Goal: Information Seeking & Learning: Check status

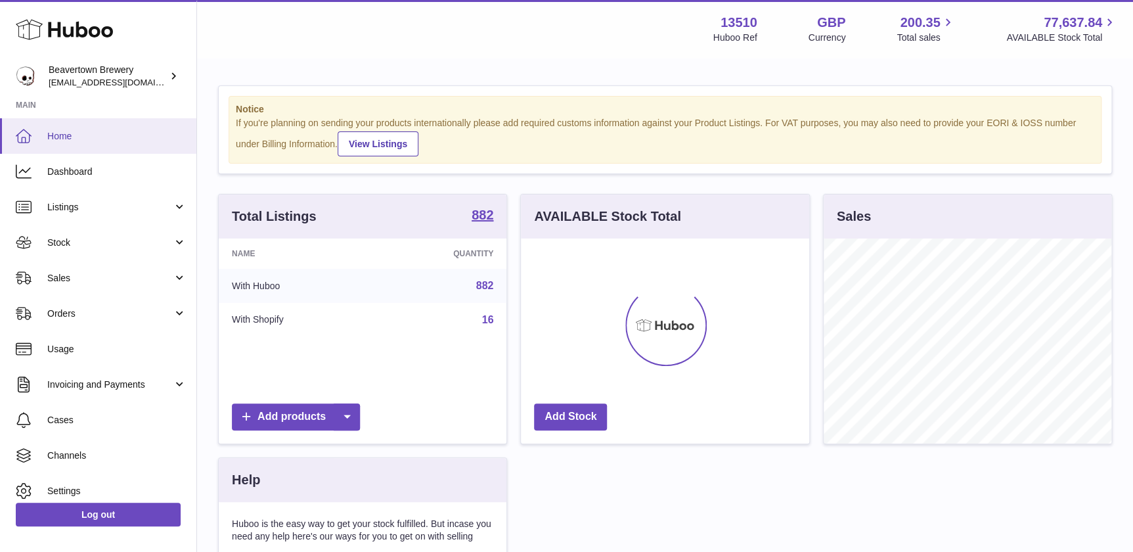
scroll to position [204, 288]
click at [91, 166] on span "Dashboard" at bounding box center [116, 172] width 139 height 12
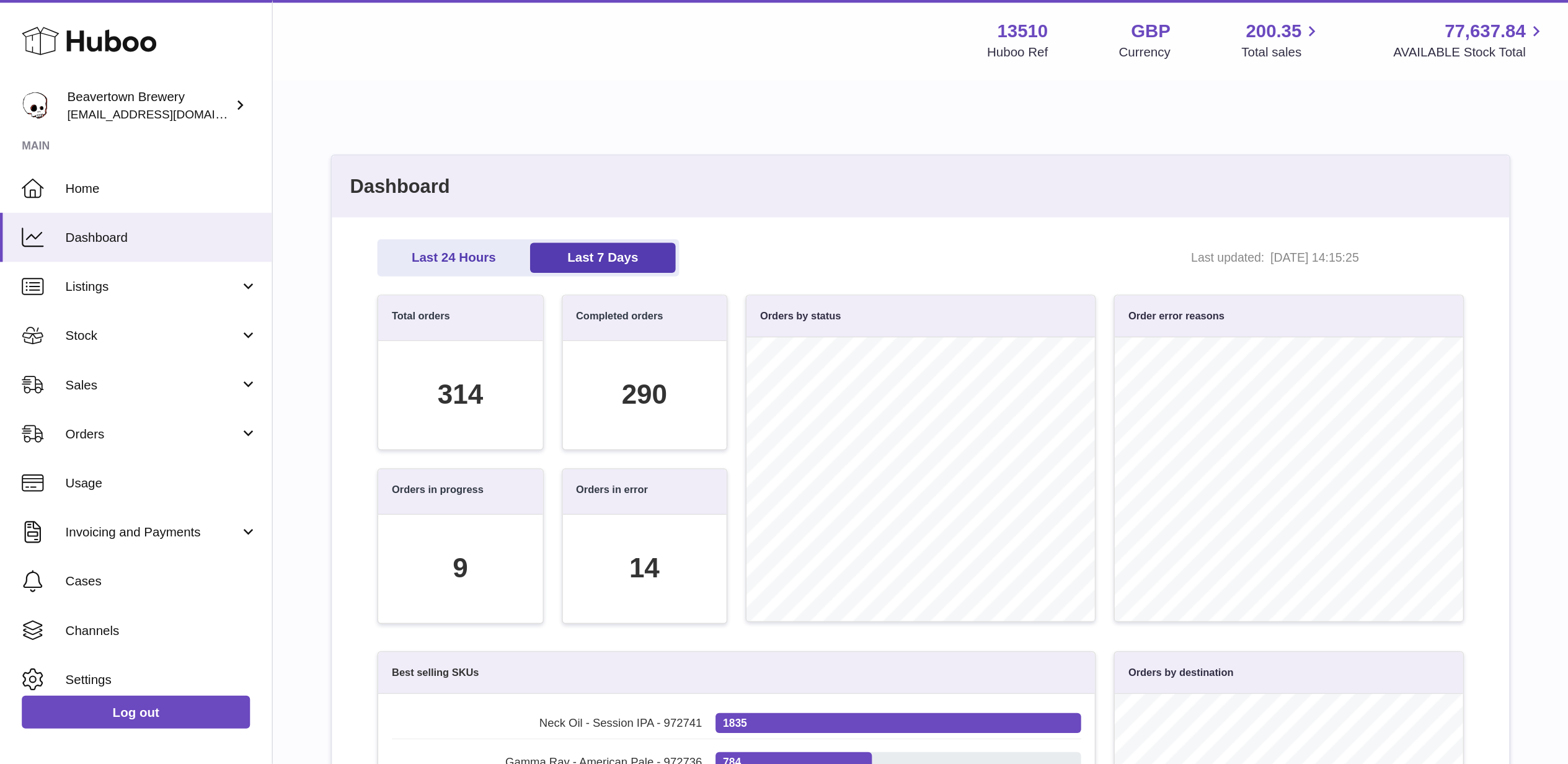
scroll to position [143, 728]
click at [145, 293] on span "Orders" at bounding box center [103, 296] width 118 height 11
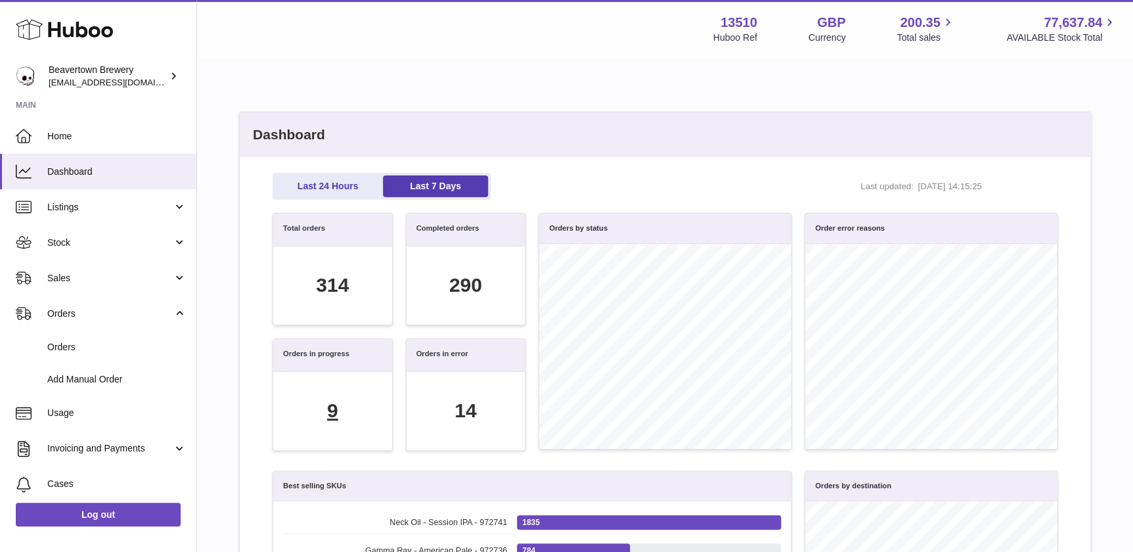
click at [332, 408] on div "9" at bounding box center [332, 410] width 11 height 27
click at [464, 411] on div "14" at bounding box center [466, 410] width 22 height 27
click at [464, 290] on div "290" at bounding box center [465, 285] width 33 height 27
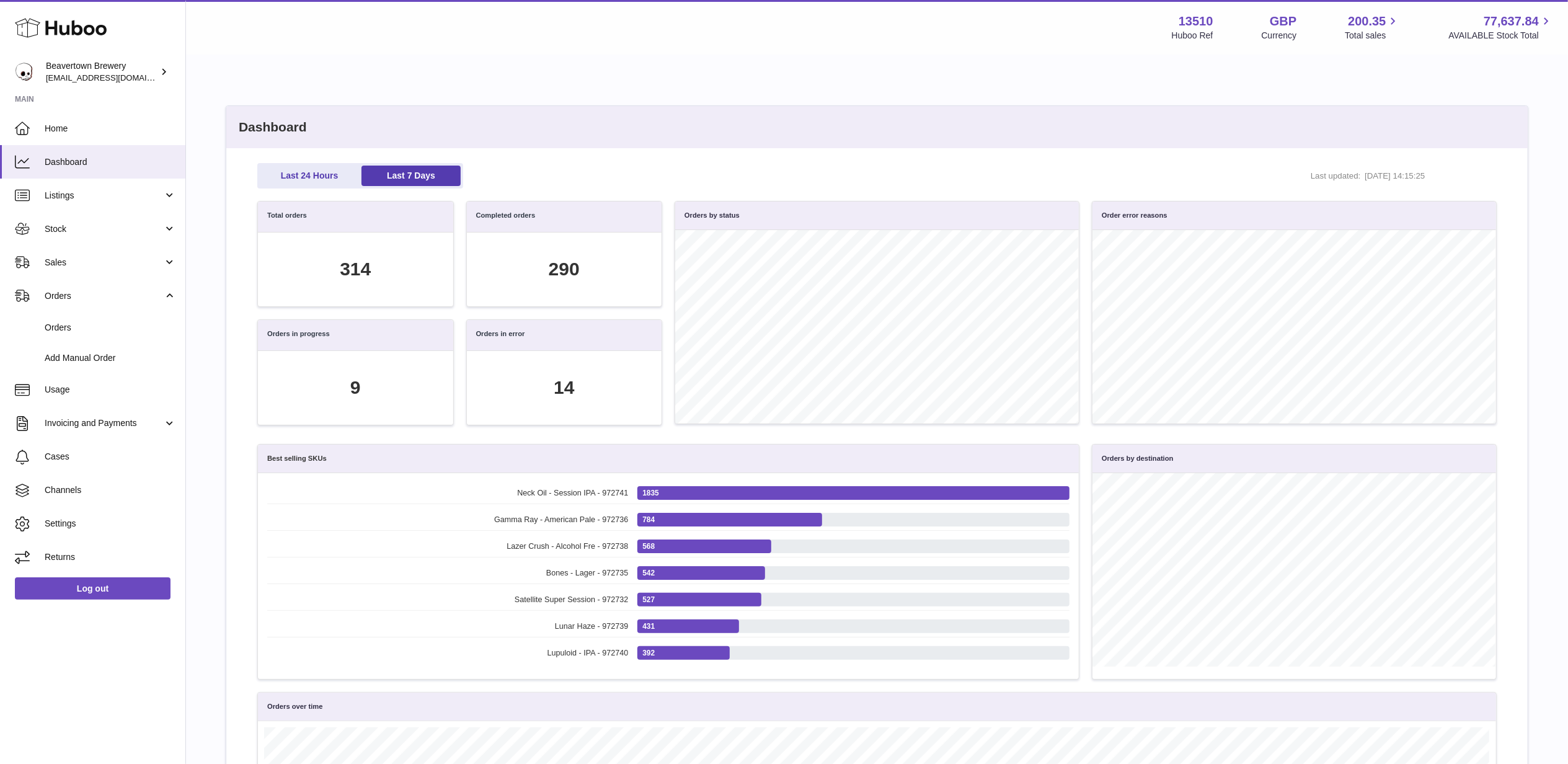
scroll to position [142, 1225]
click at [557, 265] on div "290" at bounding box center [564, 269] width 31 height 25
drag, startPoint x: 564, startPoint y: 84, endPoint x: 568, endPoint y: 142, distance: 58.1
click at [563, 82] on div "Dashboard Last 24 Hours Last 7 Days Last updated: 15/10/2025, 14:15:25 Total or…" at bounding box center [877, 519] width 1342 height 878
click at [509, 281] on div "290" at bounding box center [565, 269] width 195 height 74
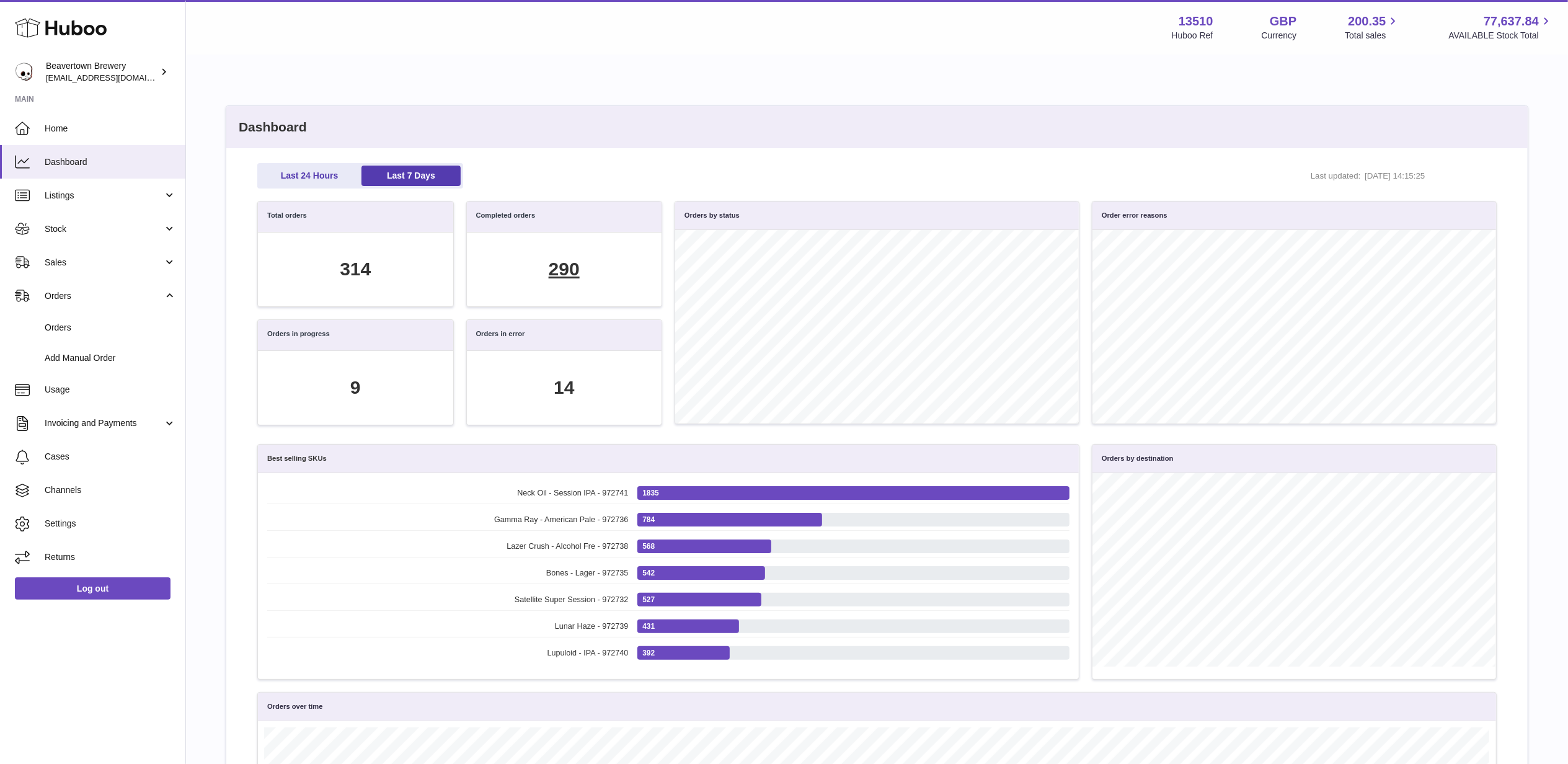
click at [561, 268] on div "290" at bounding box center [564, 269] width 31 height 25
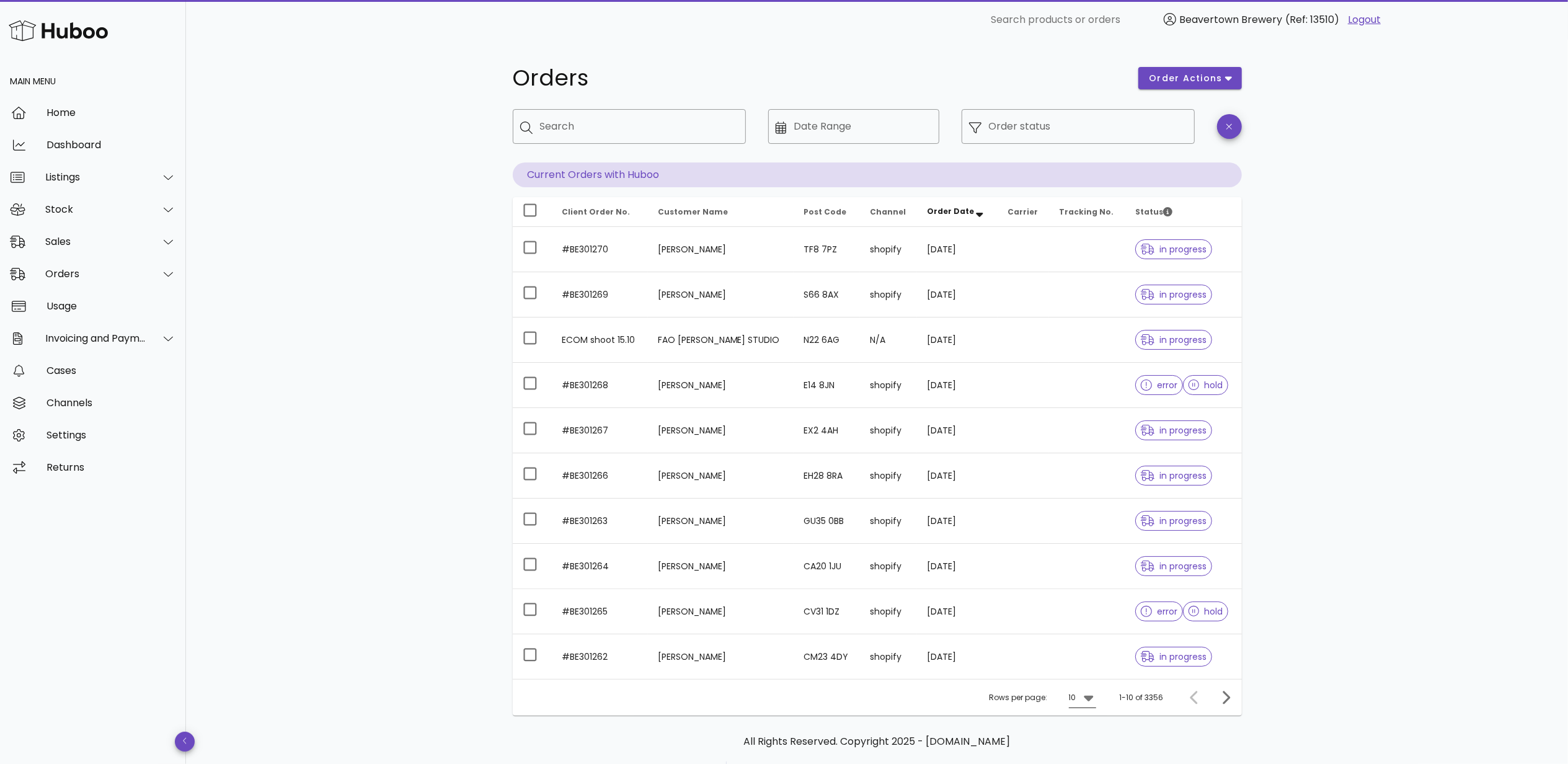
click at [1070, 520] on div at bounding box center [1087, 698] width 17 height 15
click at [1070, 520] on div "50" at bounding box center [1086, 737] width 12 height 11
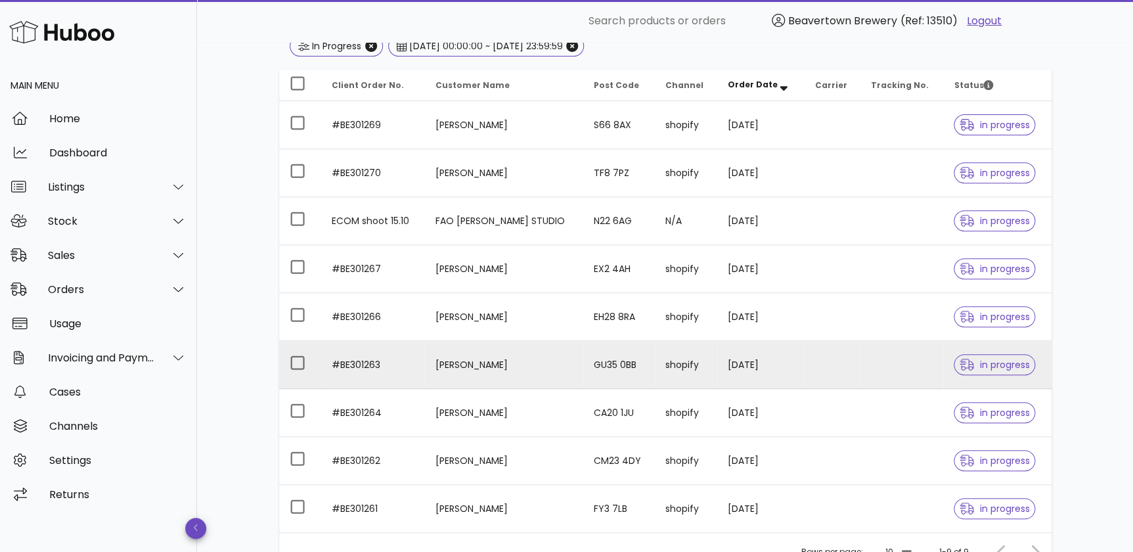
scroll to position [298, 0]
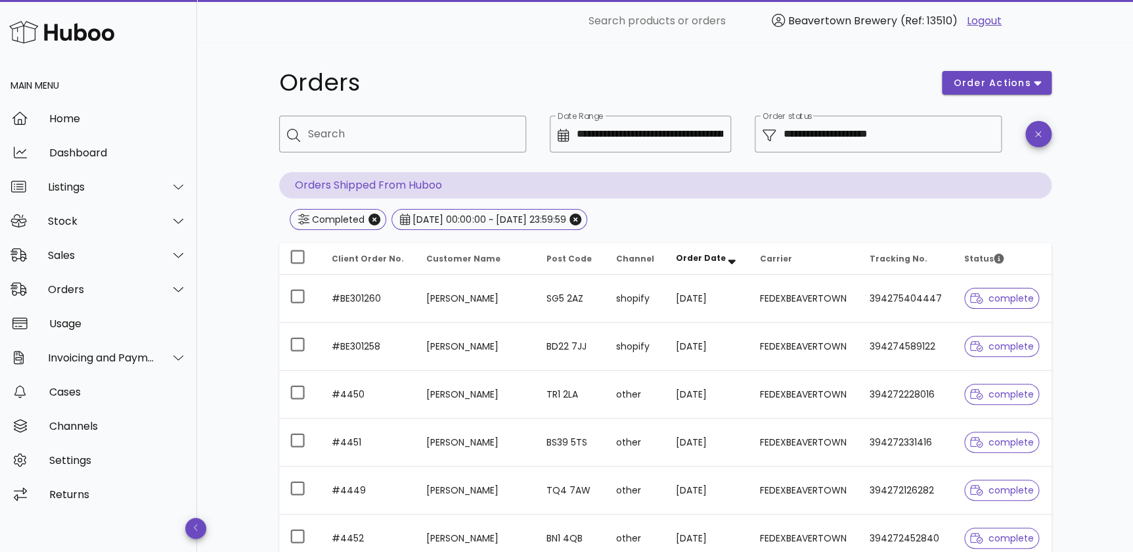
drag, startPoint x: 1083, startPoint y: 245, endPoint x: 1089, endPoint y: 250, distance: 8.4
click at [1083, 244] on div "**********" at bounding box center [666, 470] width 836 height 857
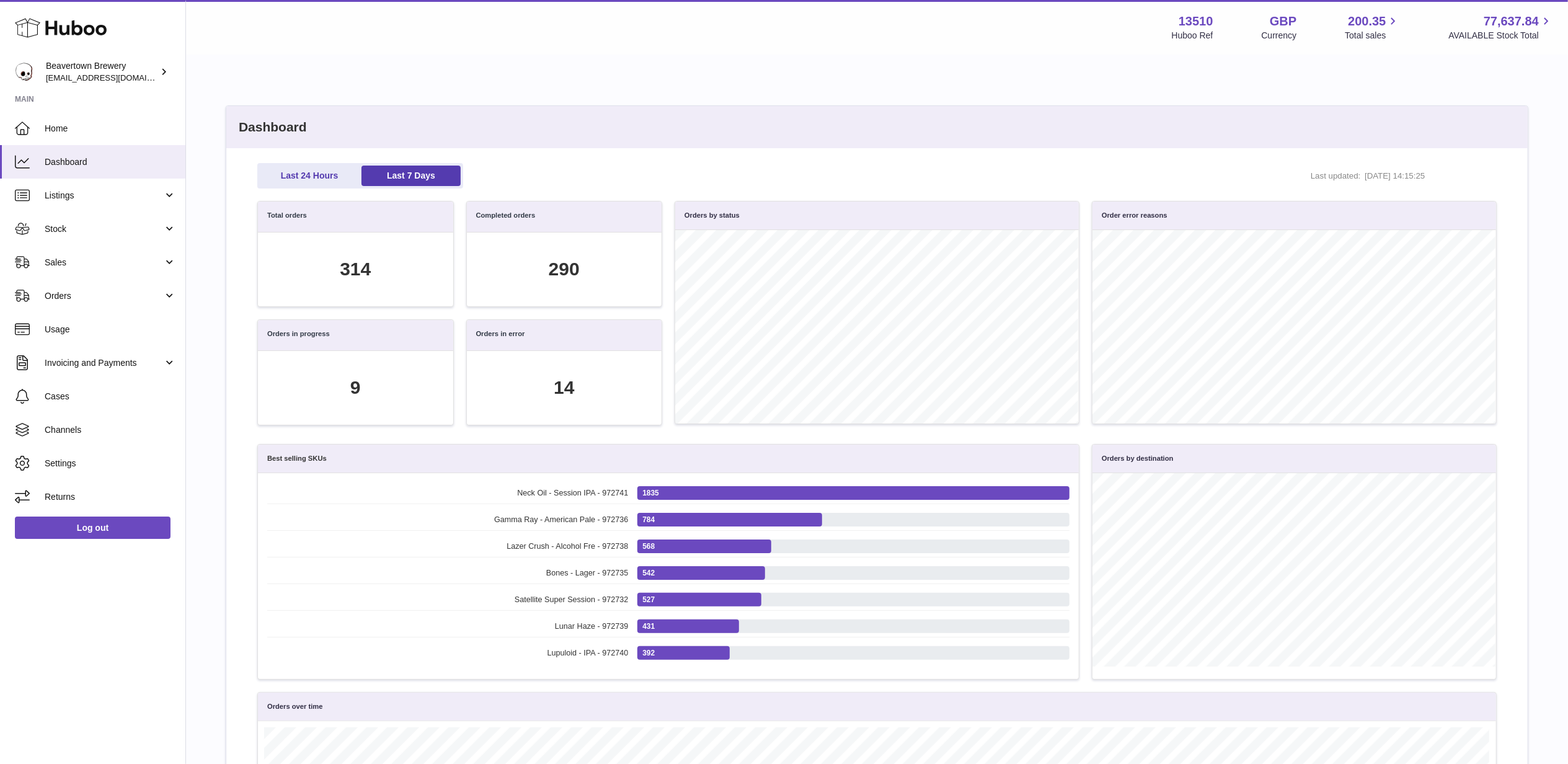
scroll to position [142, 1225]
click at [361, 269] on div "314" at bounding box center [355, 269] width 31 height 25
click at [303, 175] on link "Last 24 Hours" at bounding box center [309, 176] width 99 height 21
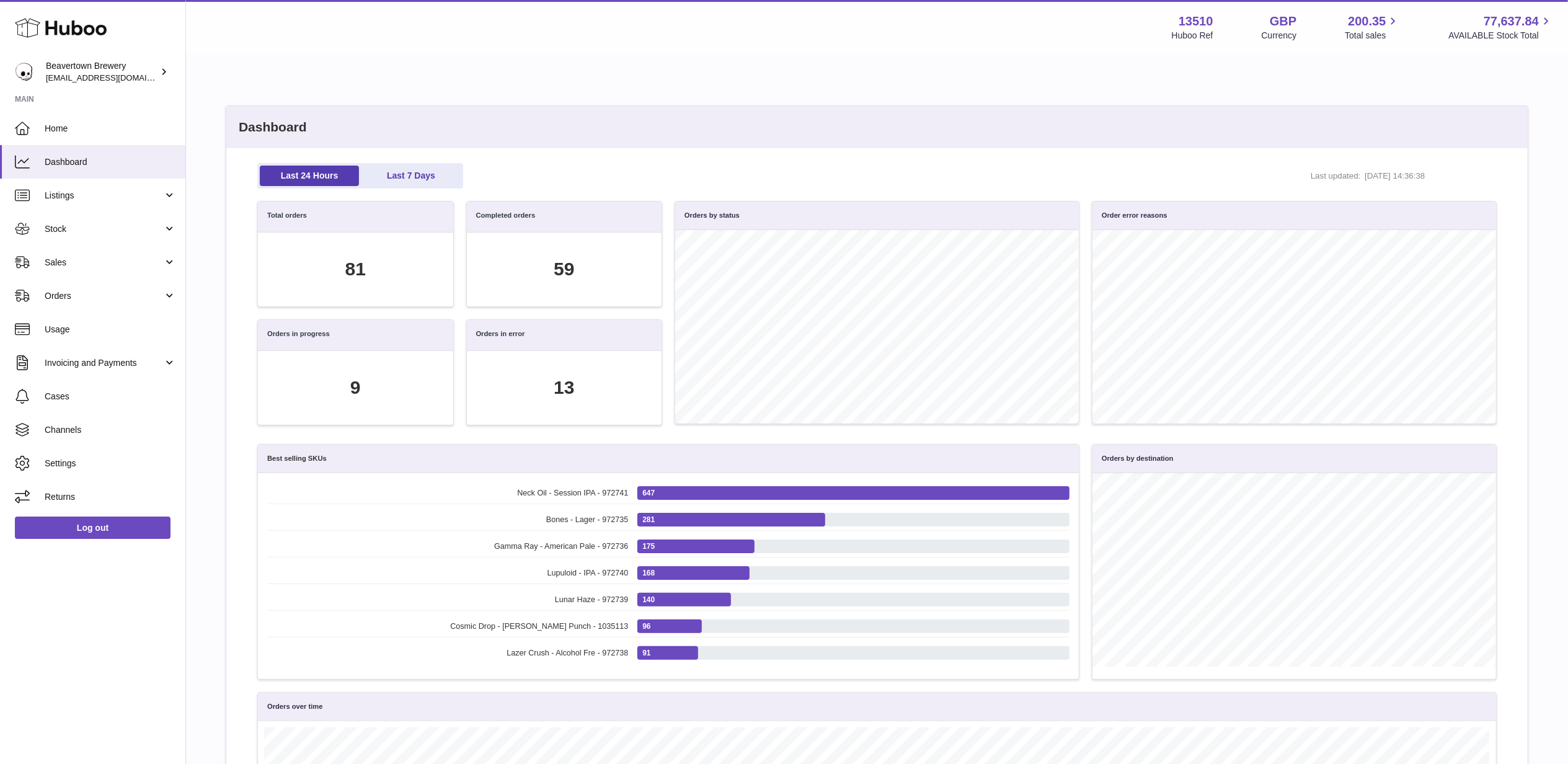
click at [529, 100] on div "Dashboard Last 24 Hours Last 7 Days Last updated: 15/10/2025, 14:36:38 Total or…" at bounding box center [877, 519] width 1342 height 878
click at [447, 117] on h2 "Dashboard" at bounding box center [877, 127] width 1302 height 42
click at [356, 273] on div "81" at bounding box center [356, 269] width 21 height 25
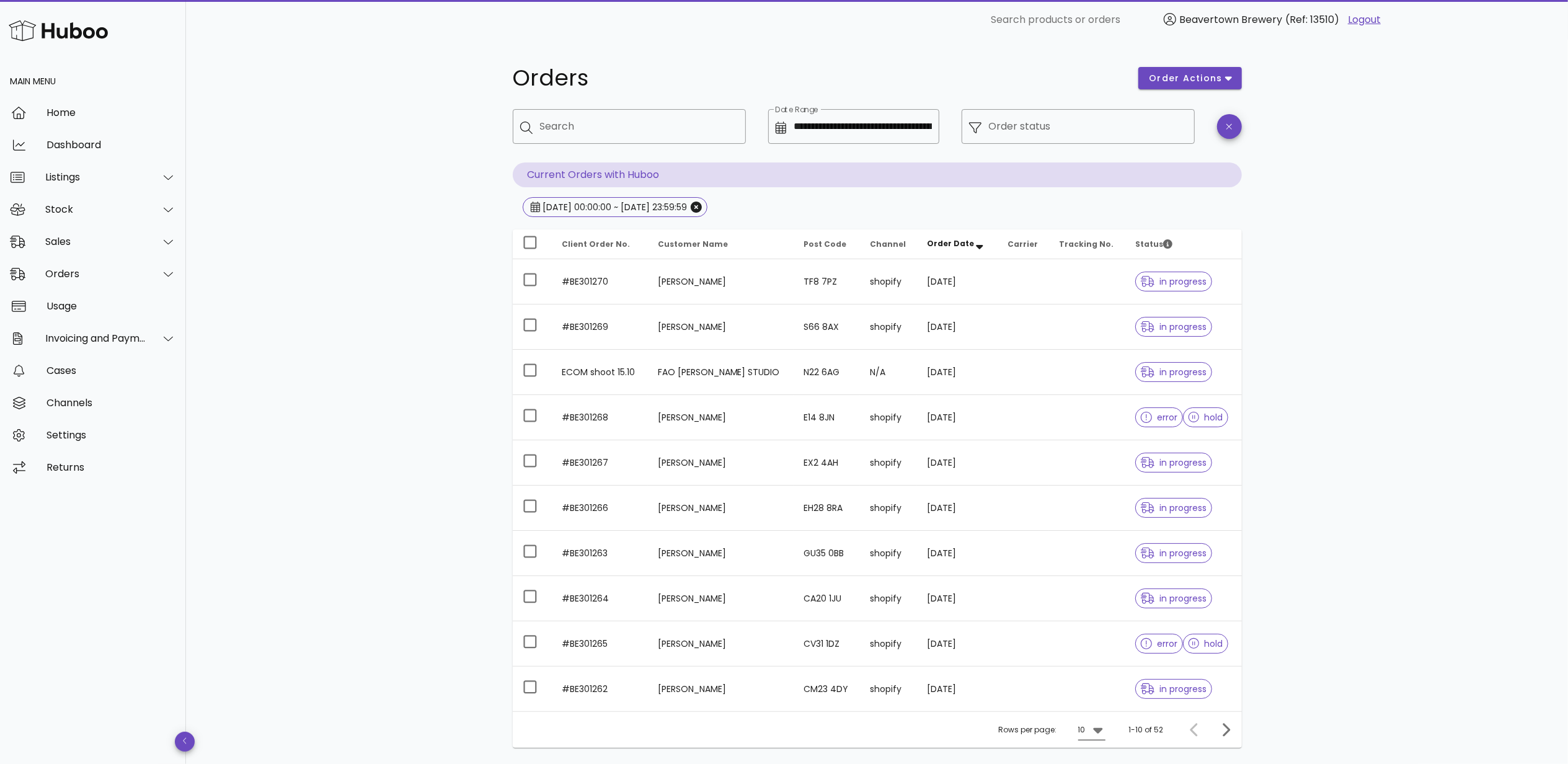
click at [1095, 730] on icon at bounding box center [1099, 730] width 15 height 15
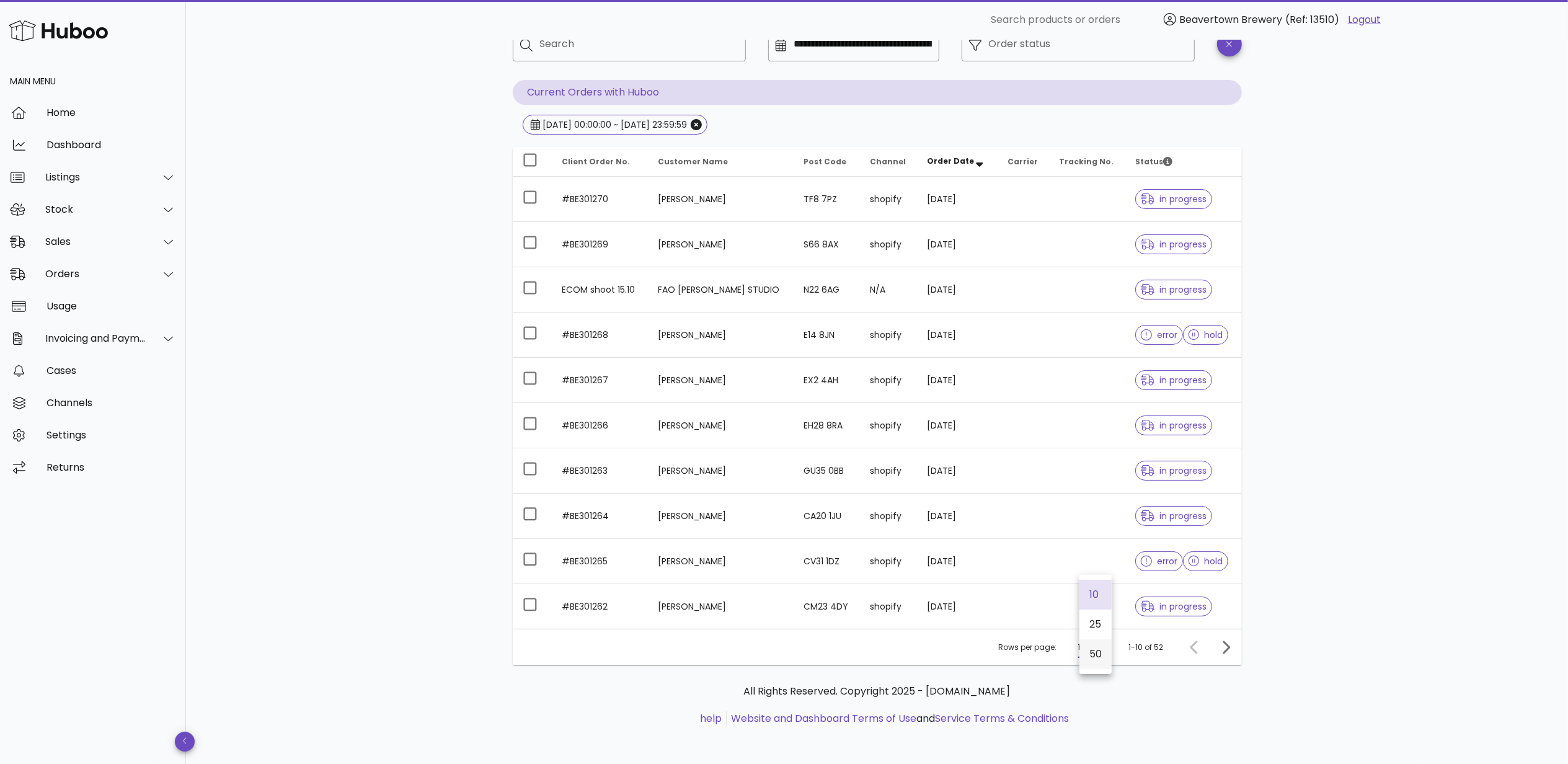
click at [1086, 656] on div "50" at bounding box center [1096, 654] width 32 height 30
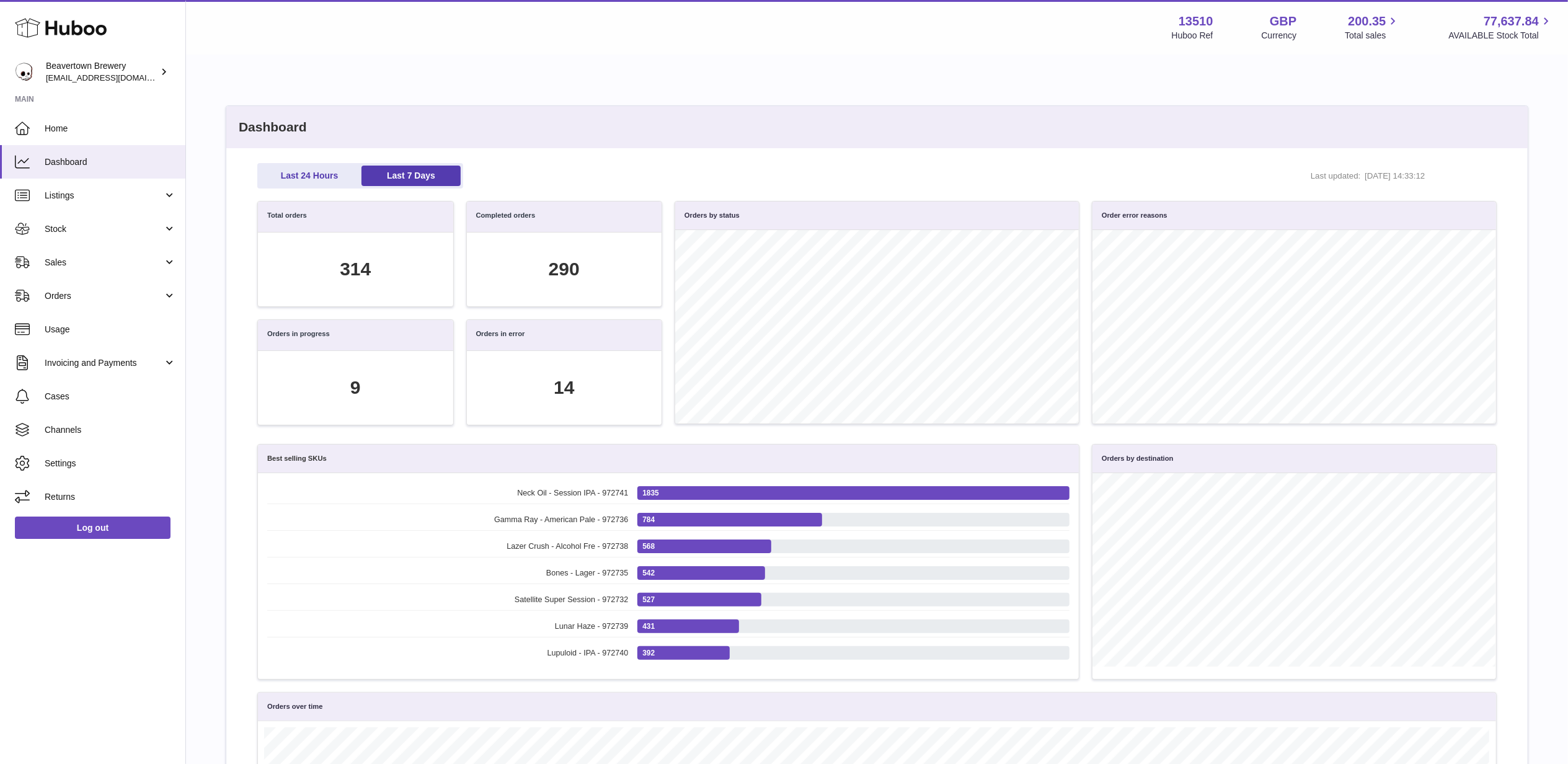
scroll to position [142, 1225]
click at [562, 271] on div "290" at bounding box center [564, 269] width 31 height 25
drag, startPoint x: 554, startPoint y: 262, endPoint x: 589, endPoint y: 236, distance: 43.6
click at [589, 234] on div "290" at bounding box center [565, 269] width 195 height 74
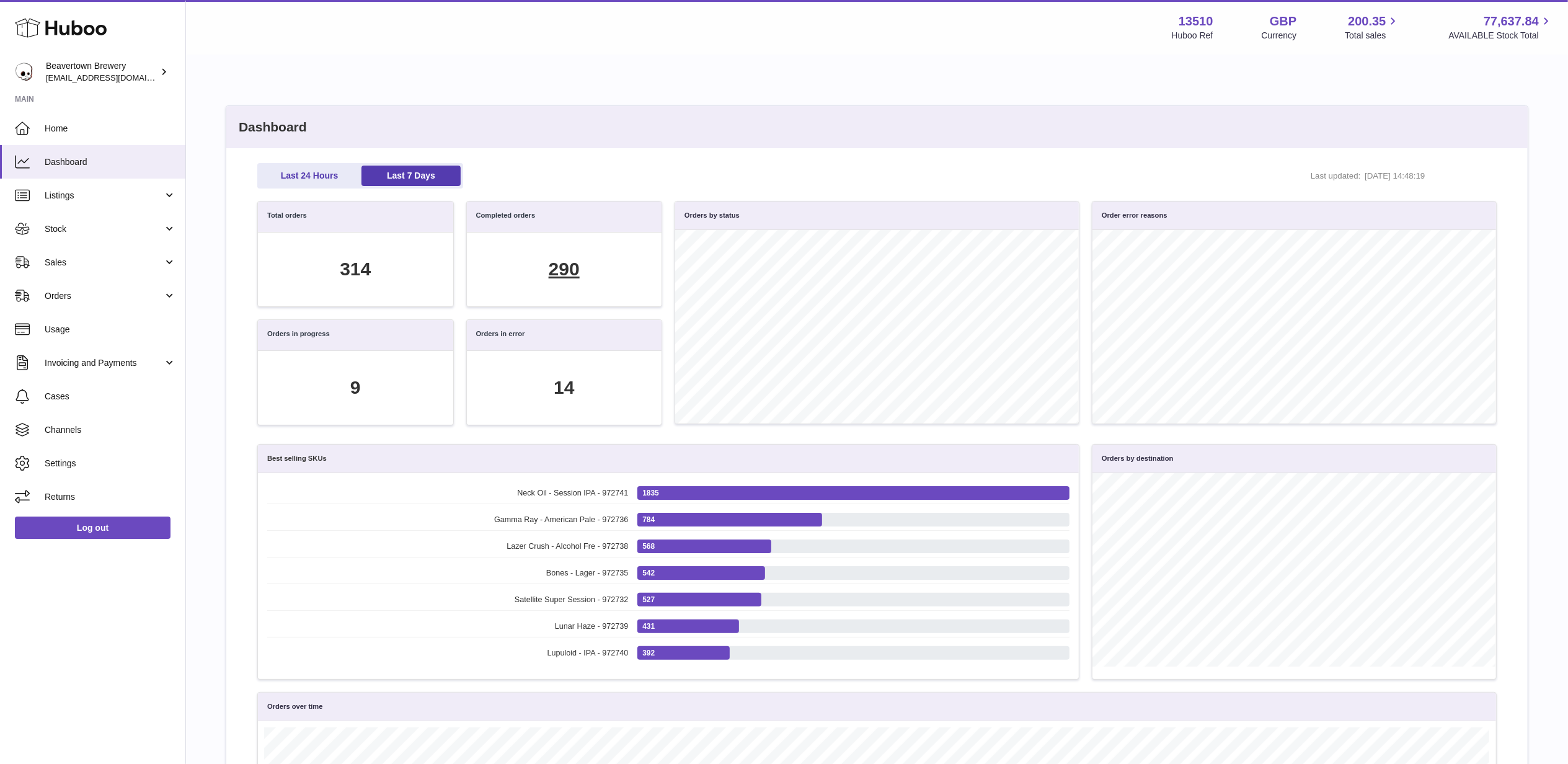
click at [561, 274] on div "290" at bounding box center [564, 269] width 31 height 25
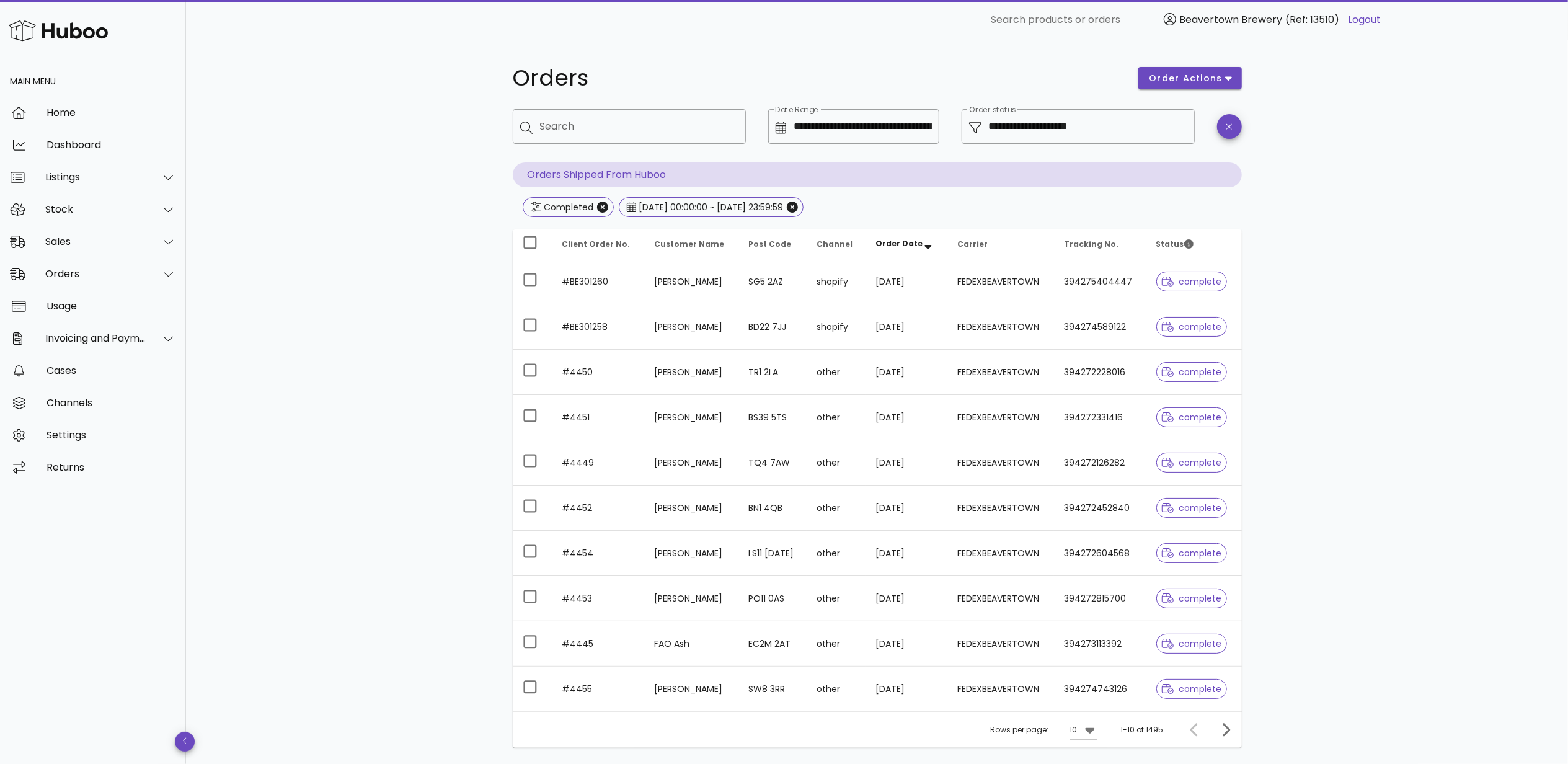
click at [1098, 735] on icon at bounding box center [1090, 730] width 15 height 15
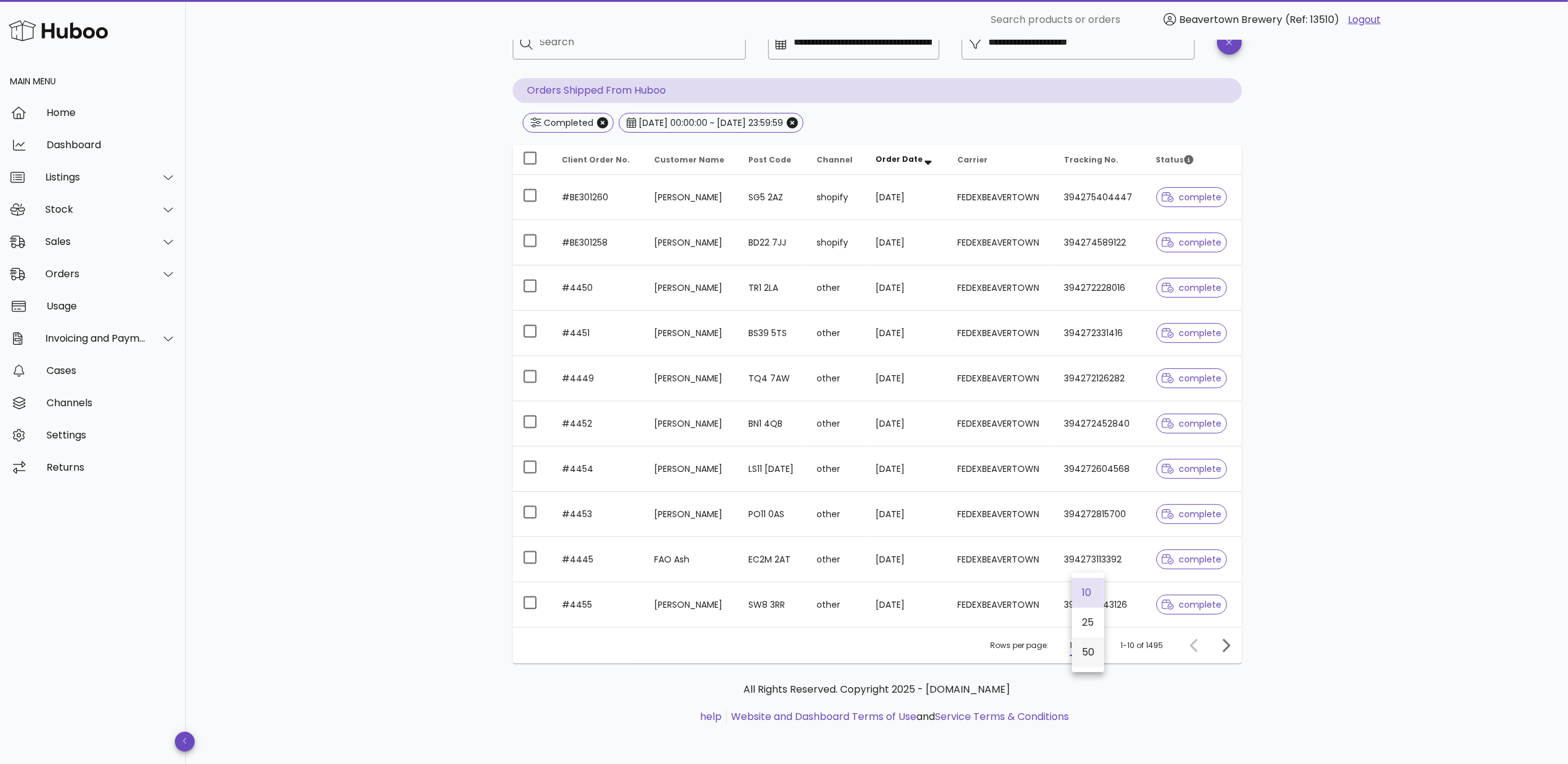
scroll to position [87, 0]
click at [1096, 649] on div "50" at bounding box center [1088, 653] width 32 height 30
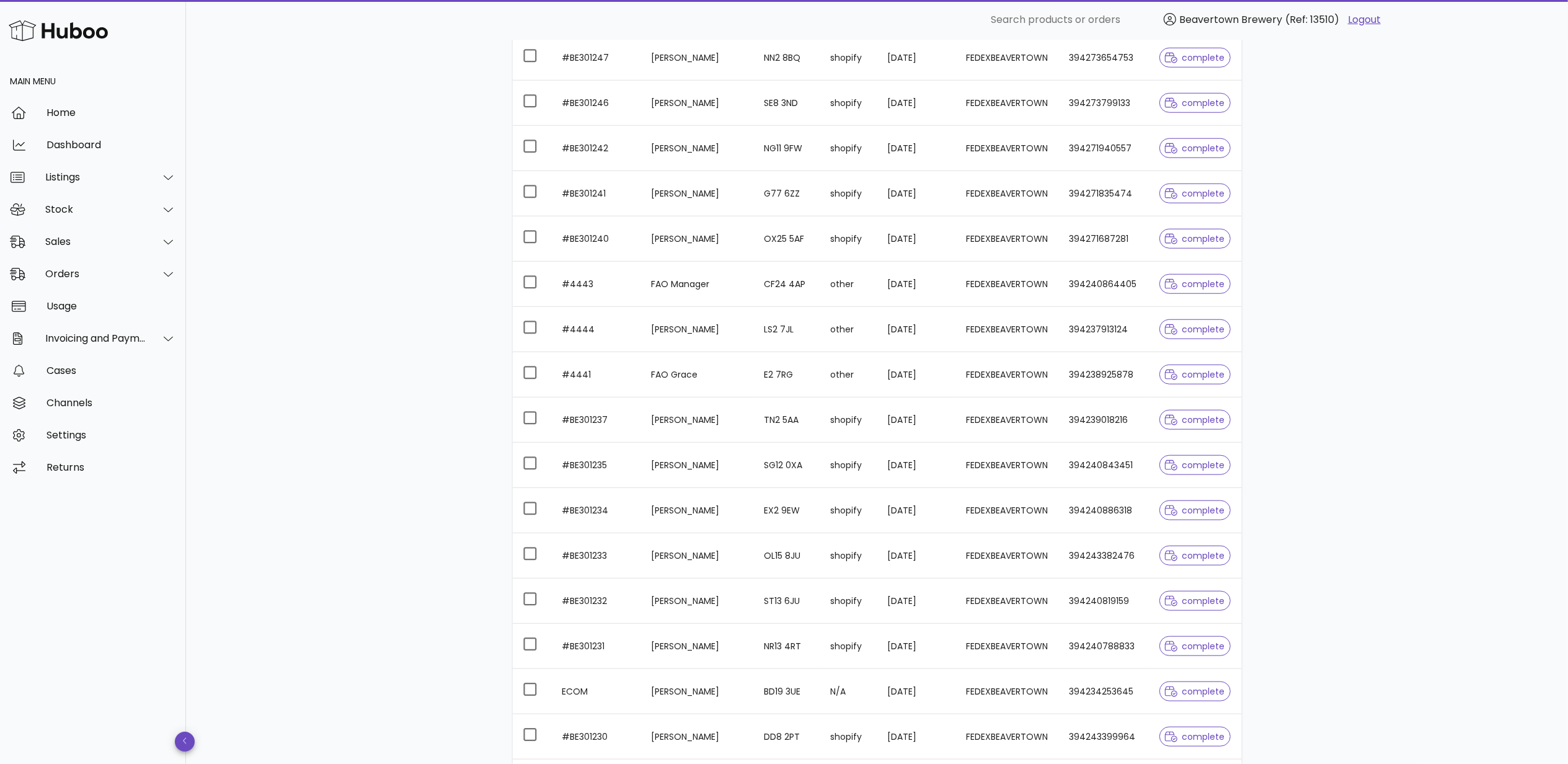
scroll to position [1907, 0]
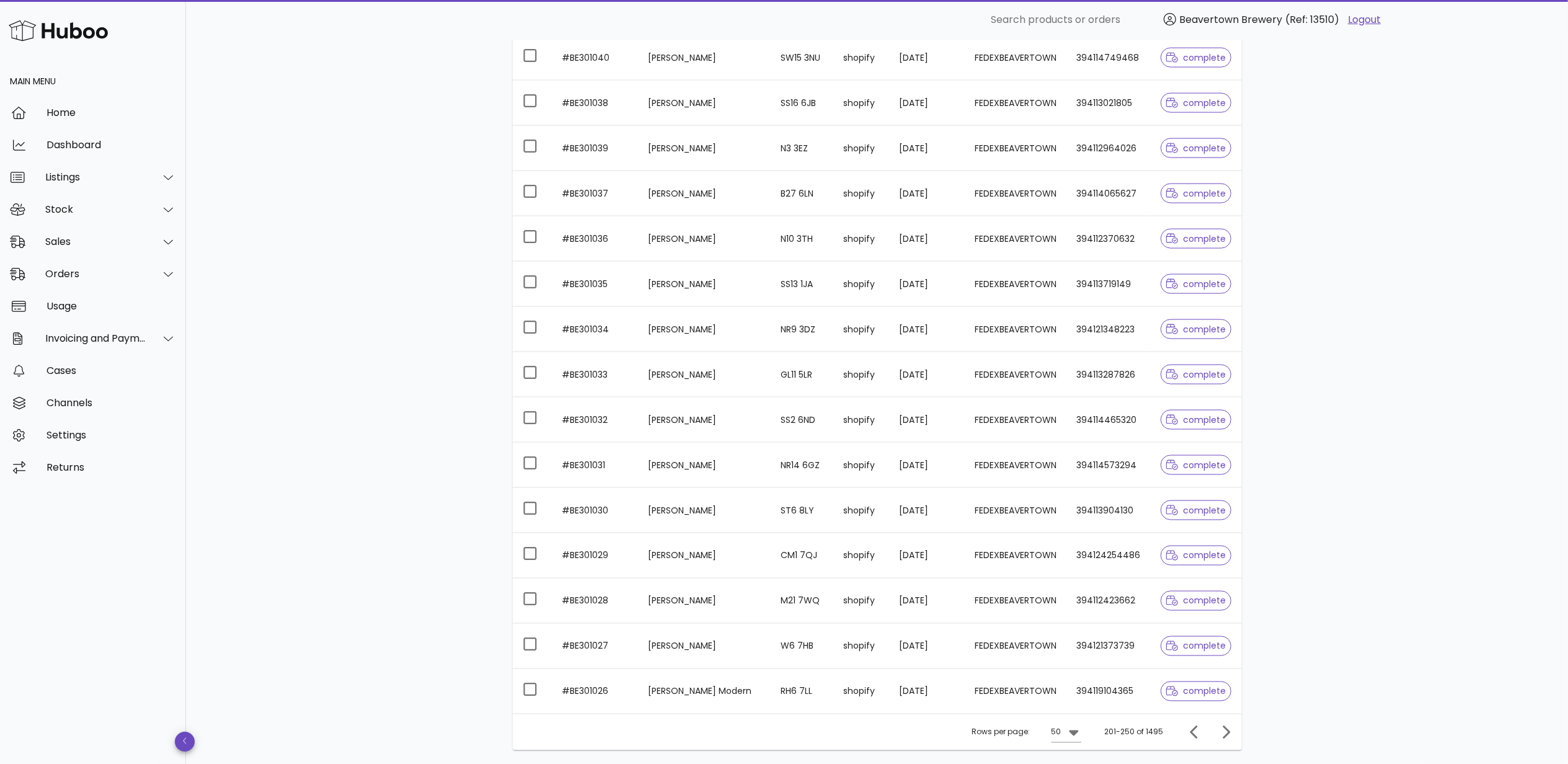
scroll to position [1907, 0]
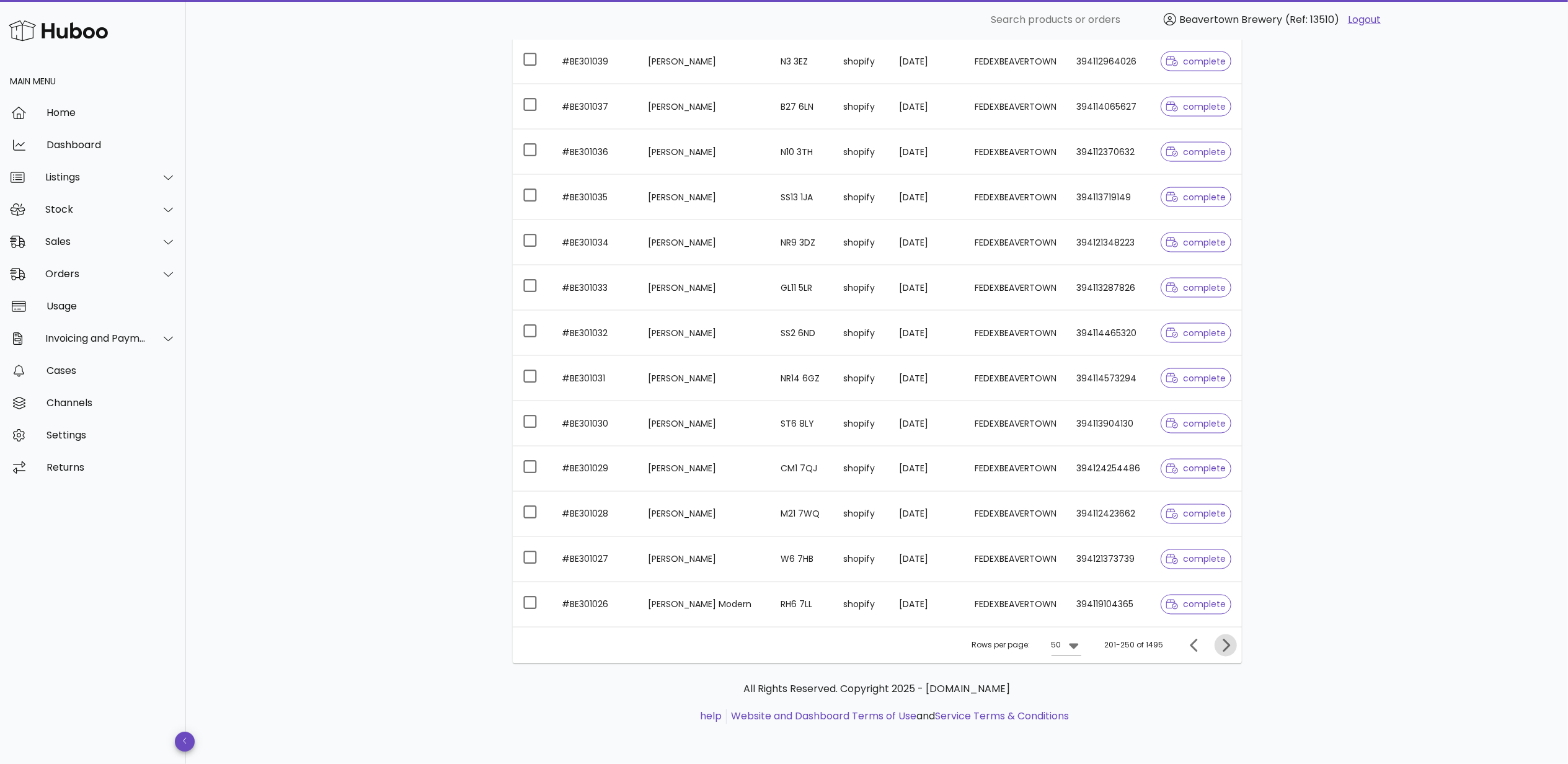
click at [1226, 645] on icon "Next page" at bounding box center [1226, 646] width 15 height 15
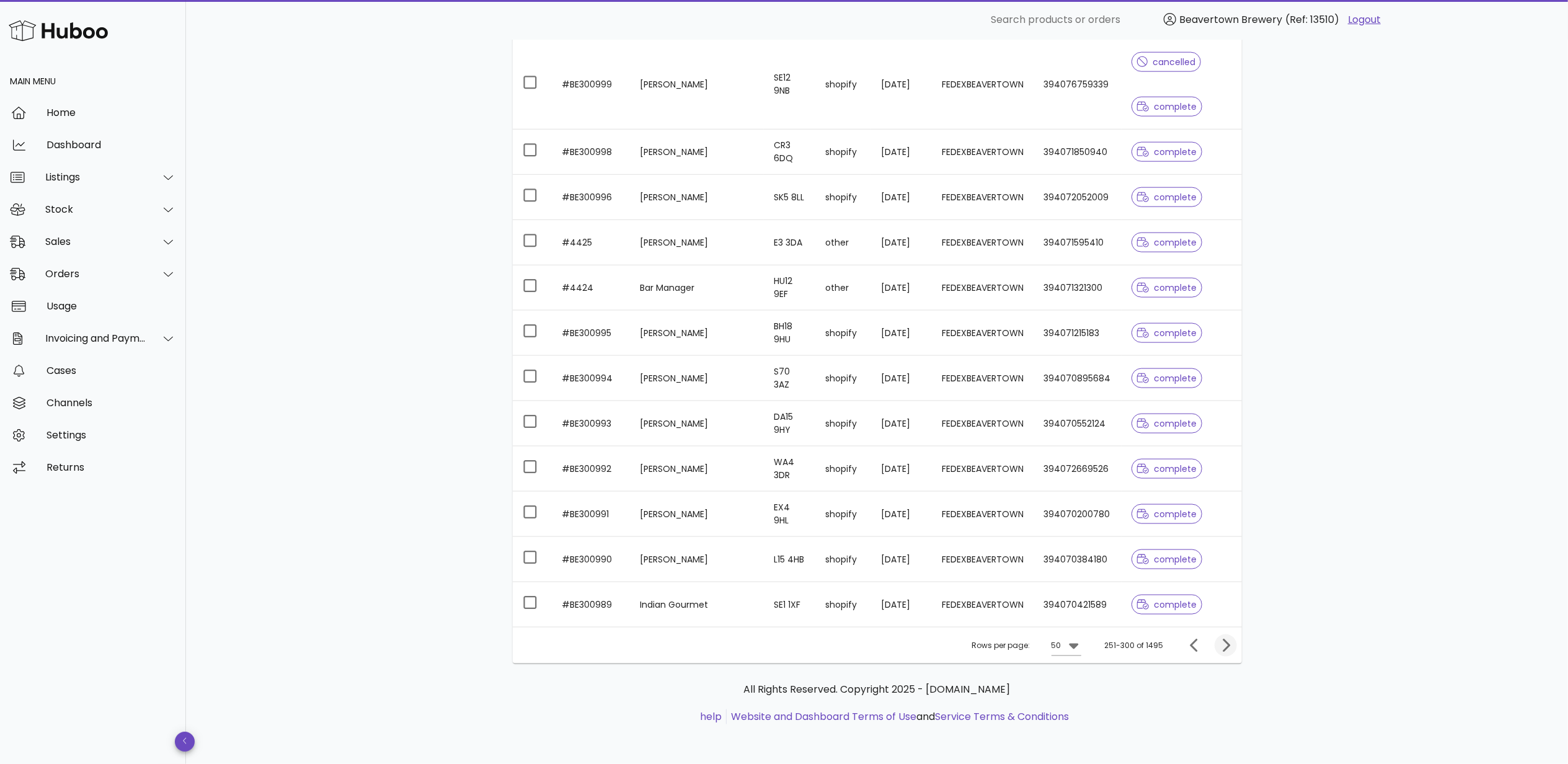
scroll to position [1497, 0]
click at [1224, 641] on icon "Next page" at bounding box center [1226, 646] width 8 height 13
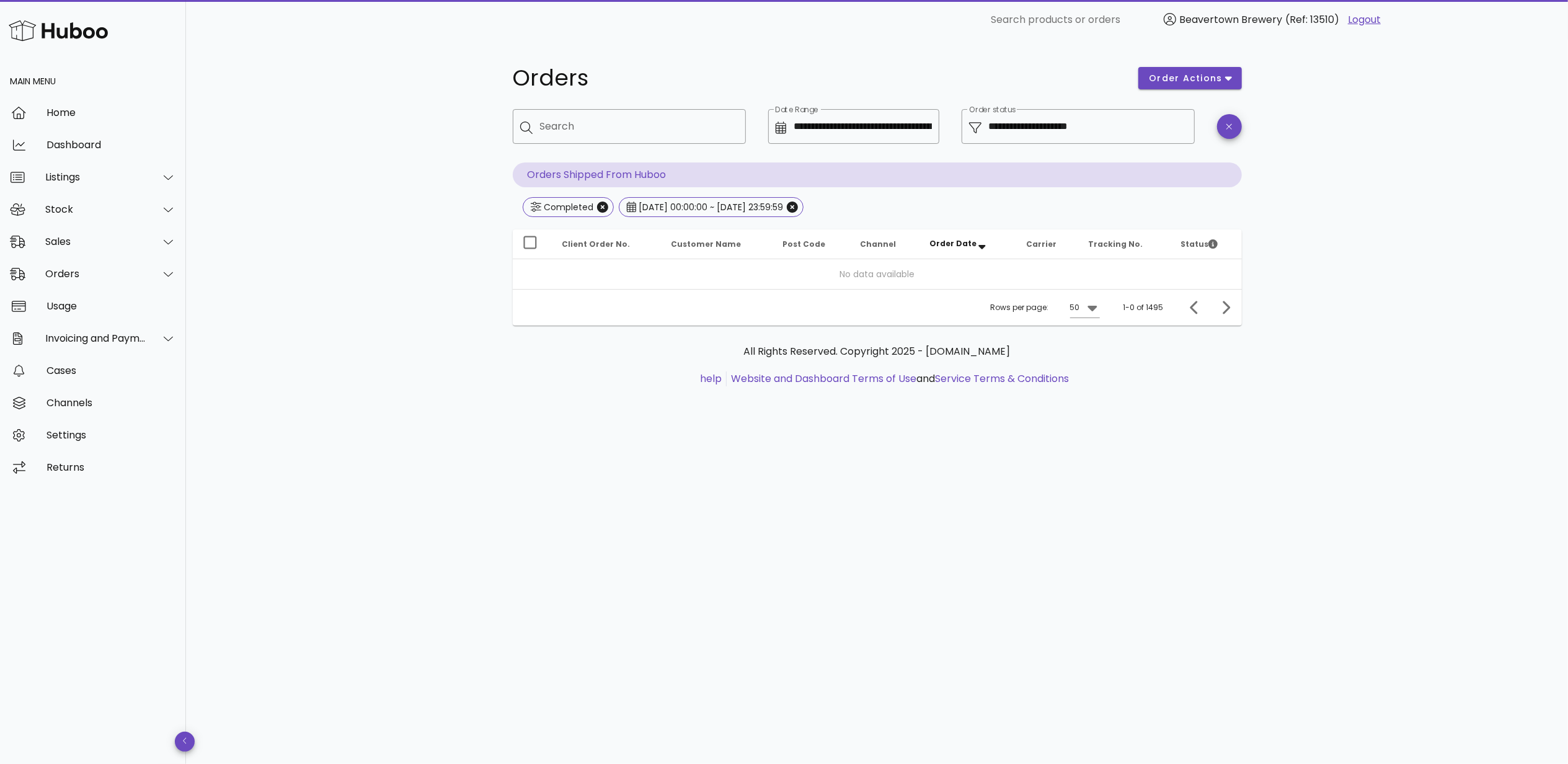
drag, startPoint x: 1194, startPoint y: 300, endPoint x: 1198, endPoint y: 254, distance: 46.2
click at [1198, 254] on th "Status" at bounding box center [1206, 245] width 71 height 30
click at [1197, 305] on icon "Previous page" at bounding box center [1195, 308] width 15 height 15
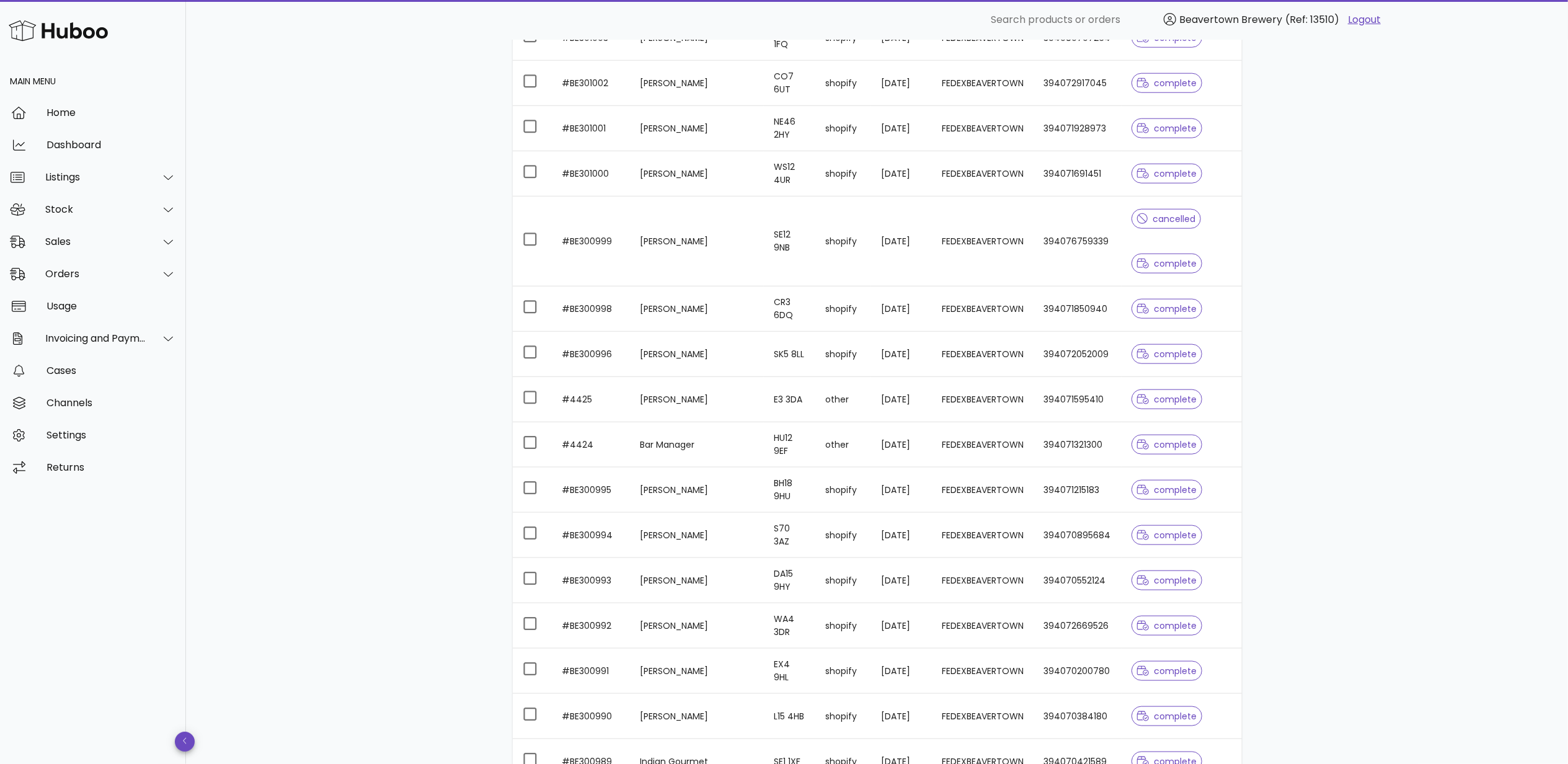
scroll to position [1497, 0]
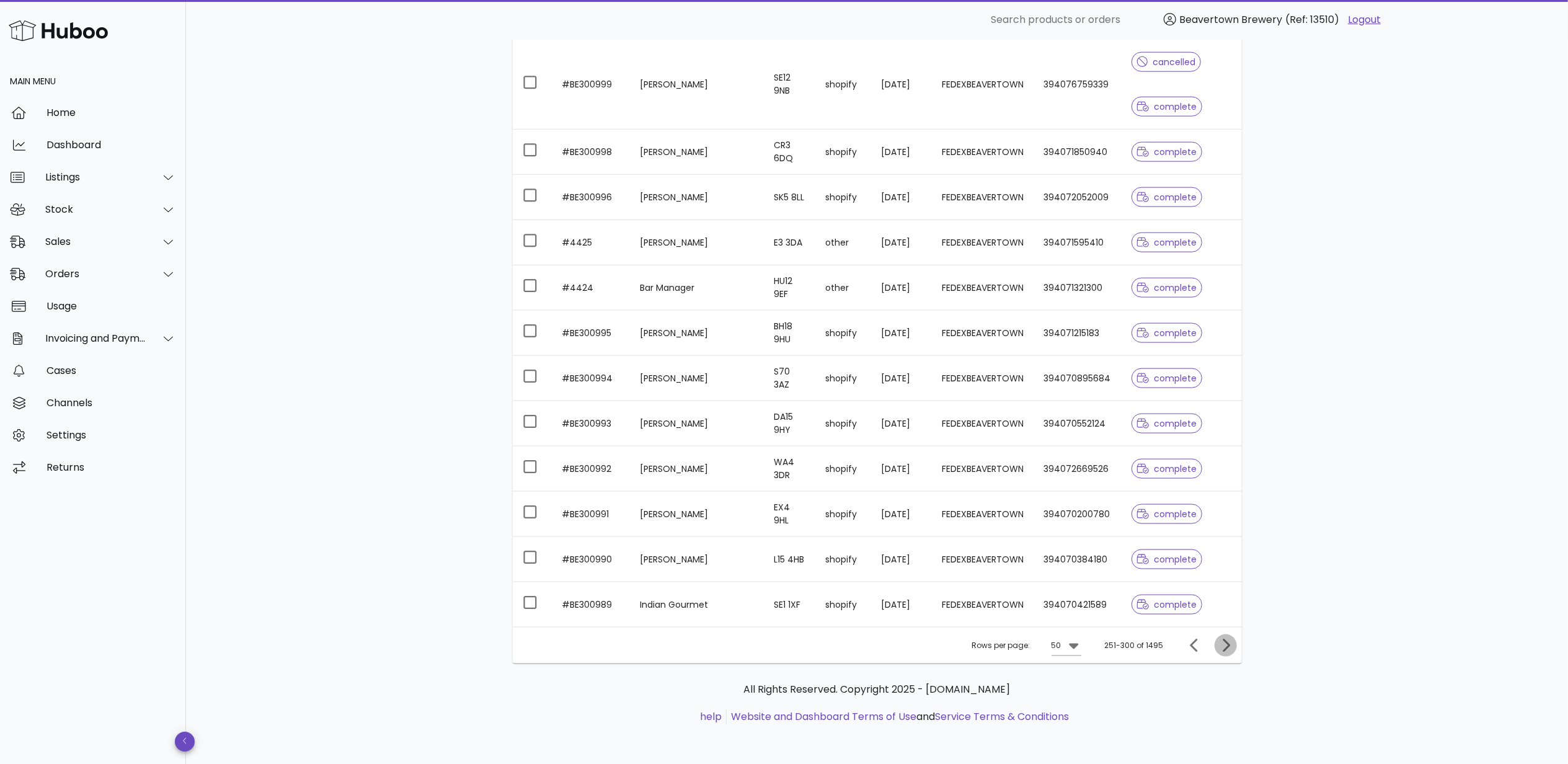
click at [1229, 648] on icon "Next page" at bounding box center [1226, 646] width 15 height 15
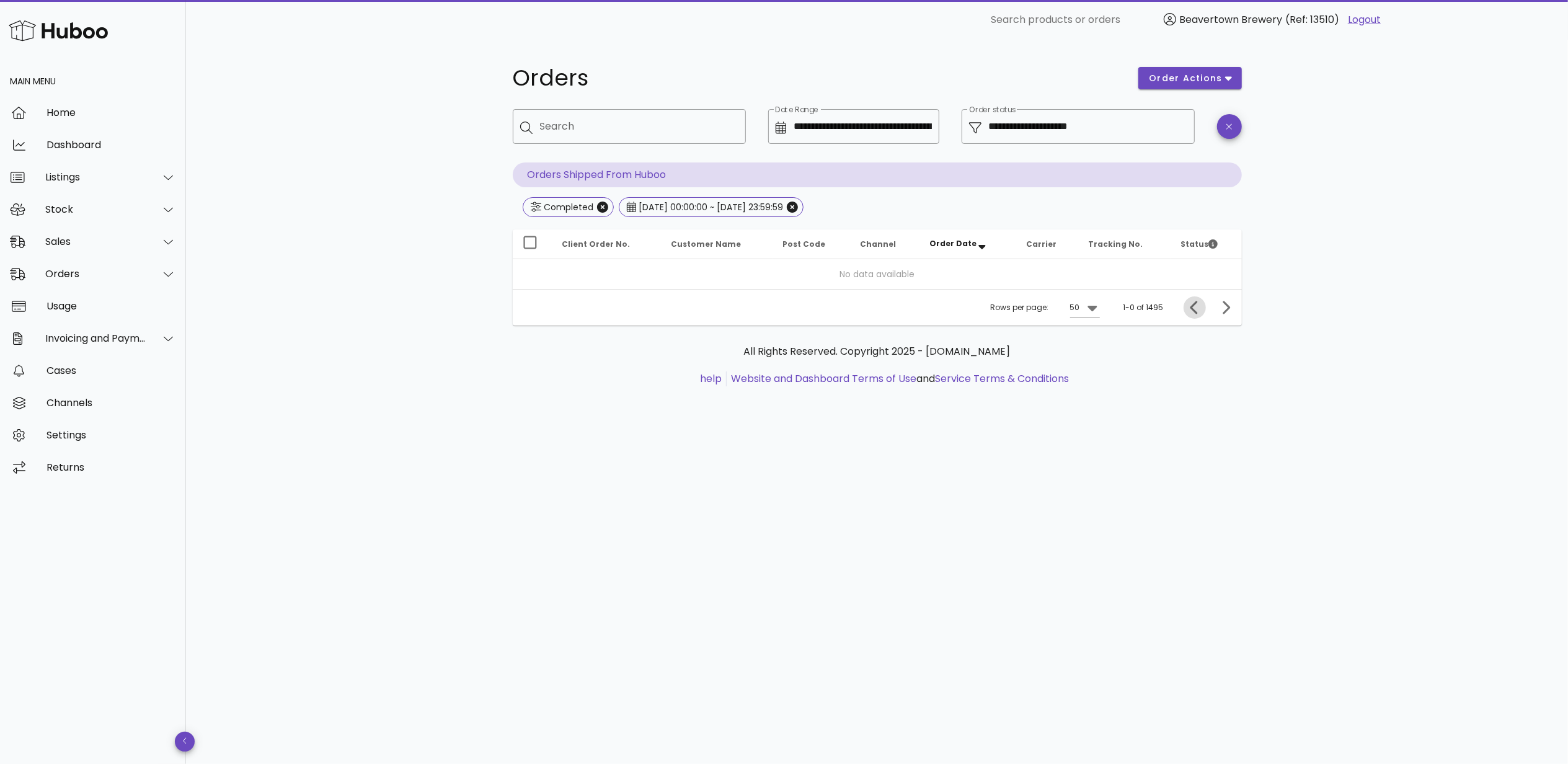
click at [1192, 309] on icon "Previous page" at bounding box center [1194, 308] width 8 height 13
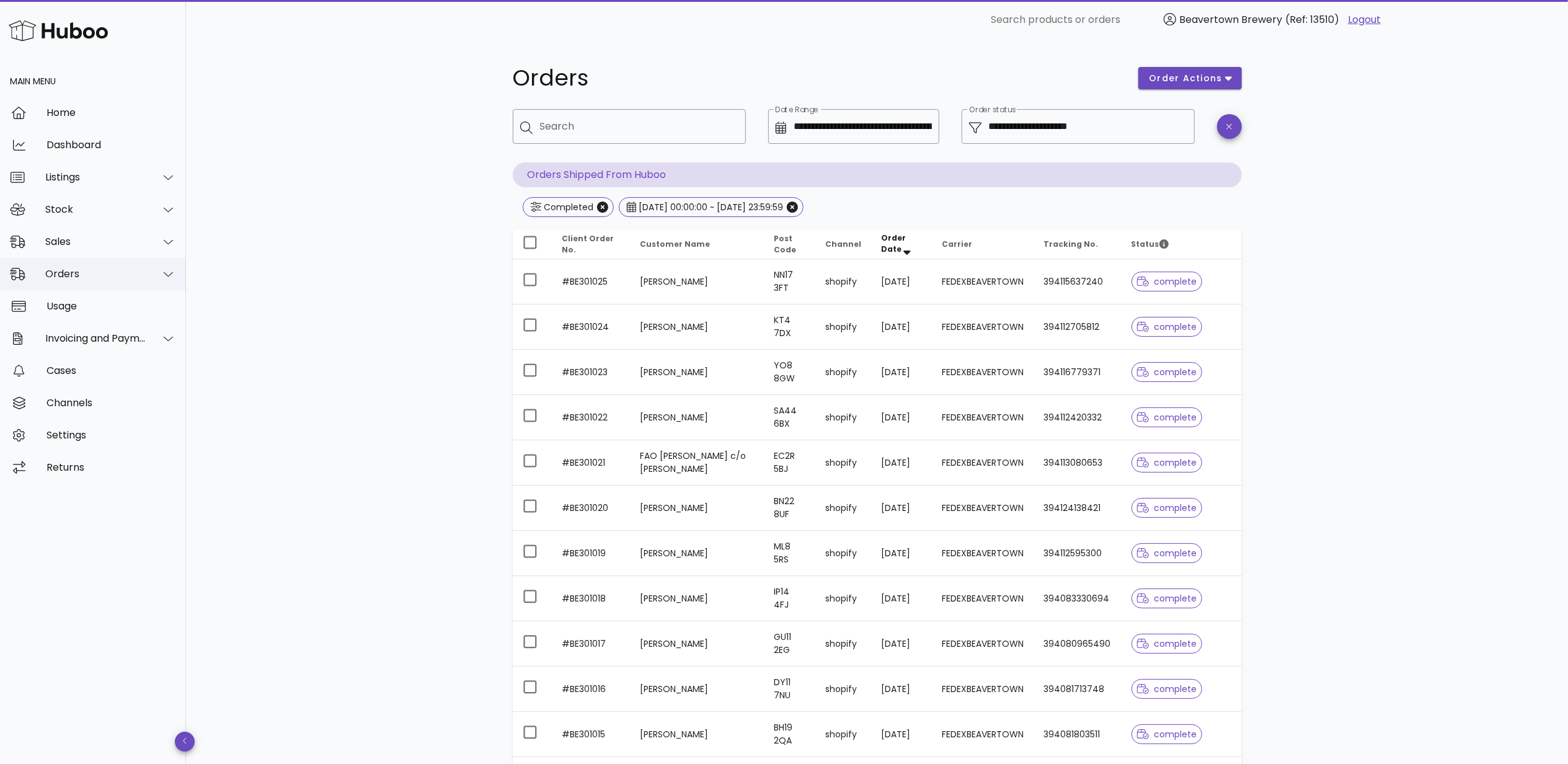
click at [107, 283] on div "Orders" at bounding box center [93, 274] width 186 height 32
click at [110, 307] on div "Orders" at bounding box center [110, 305] width 131 height 11
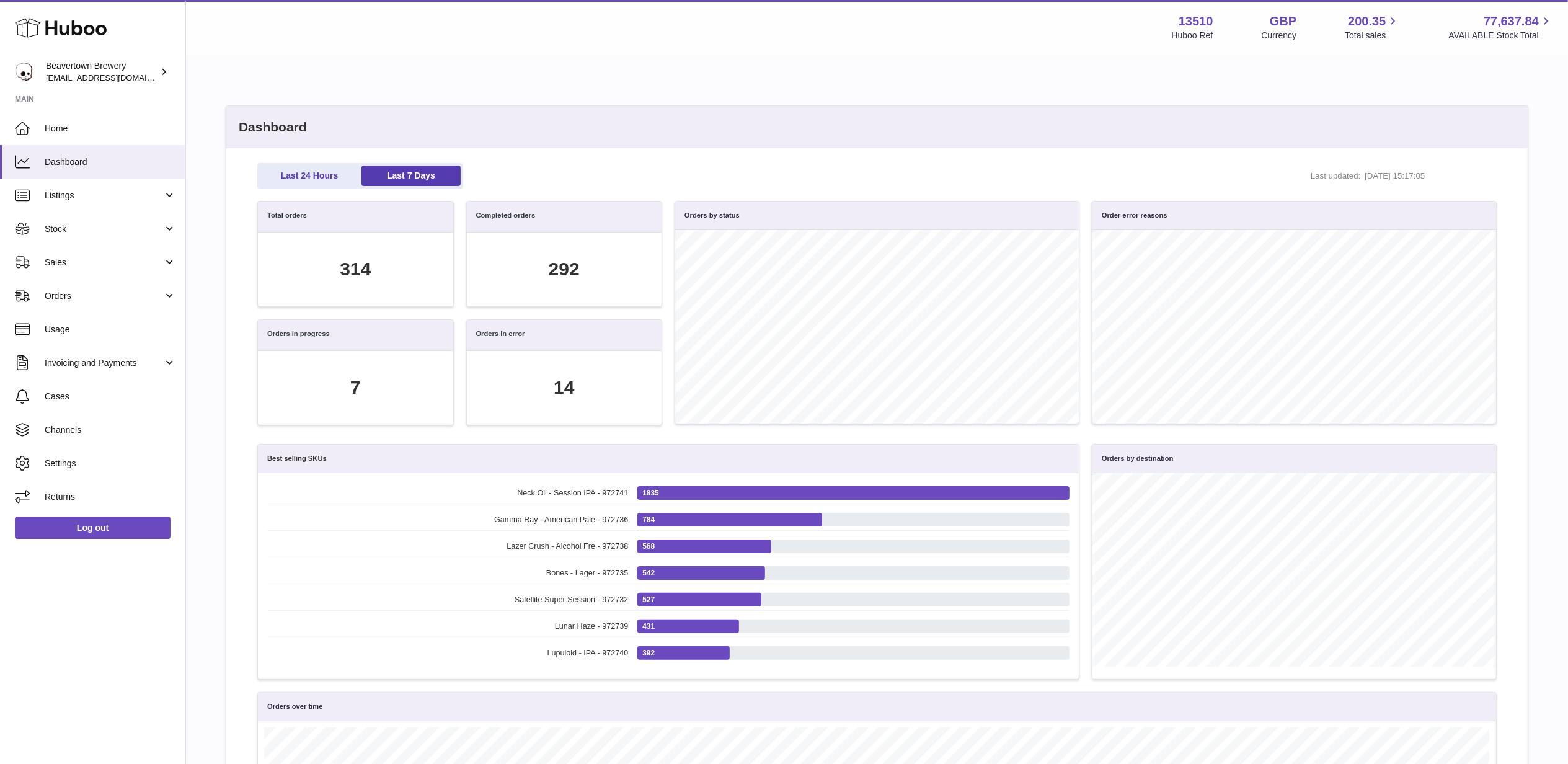
scroll to position [142, 1225]
